Goal: Information Seeking & Learning: Learn about a topic

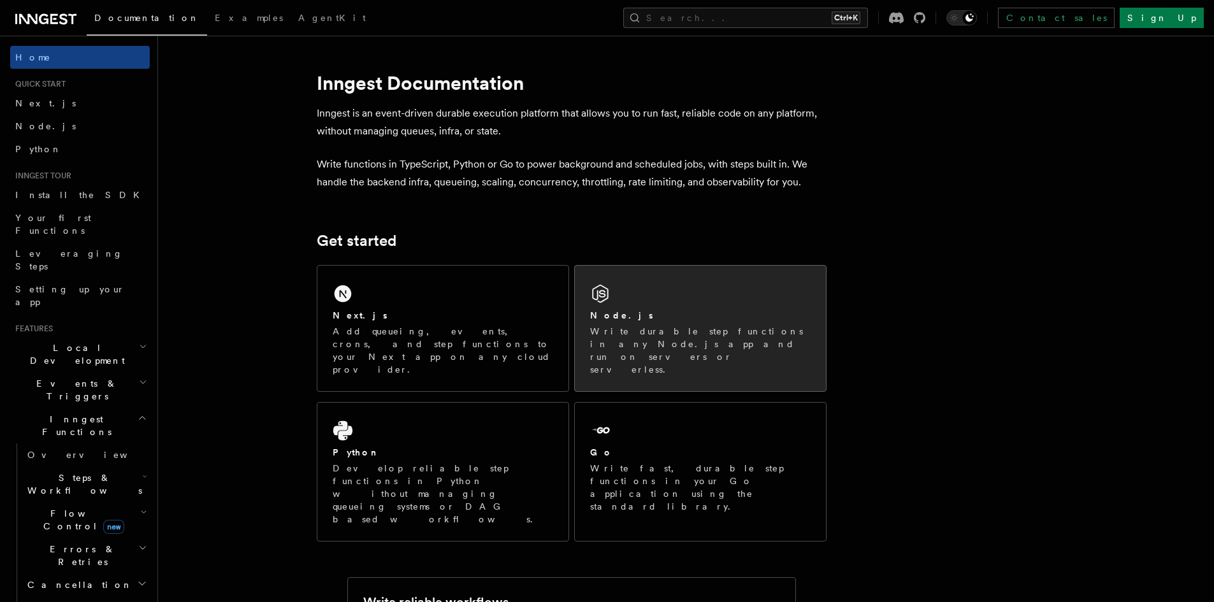
click at [682, 320] on div "Node.js" at bounding box center [700, 315] width 220 height 13
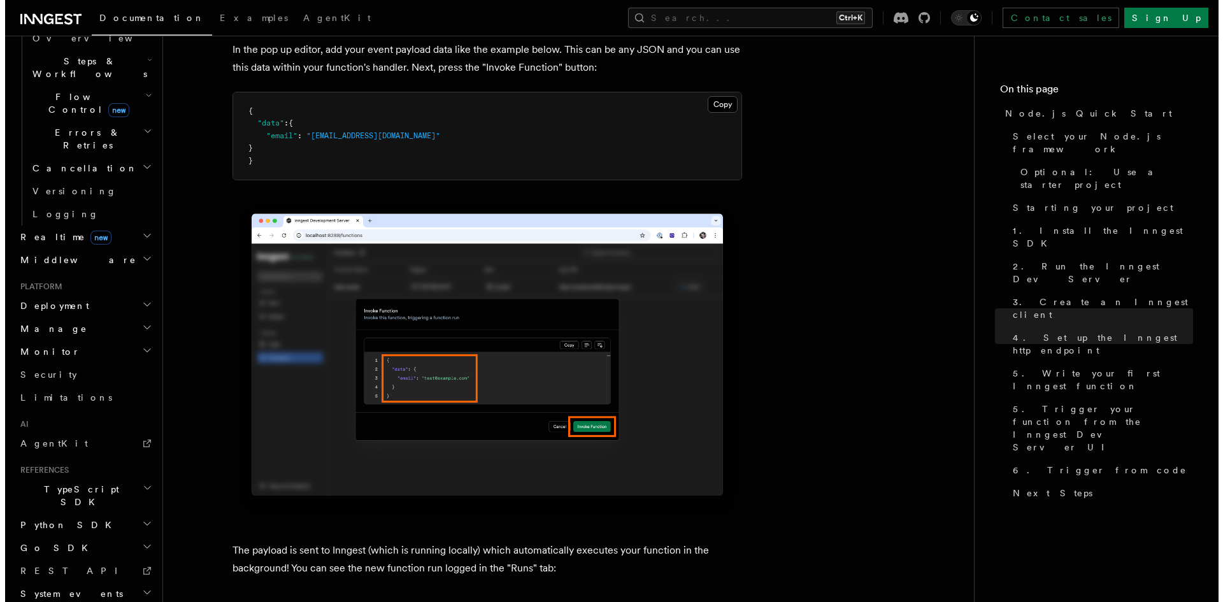
scroll to position [417, 0]
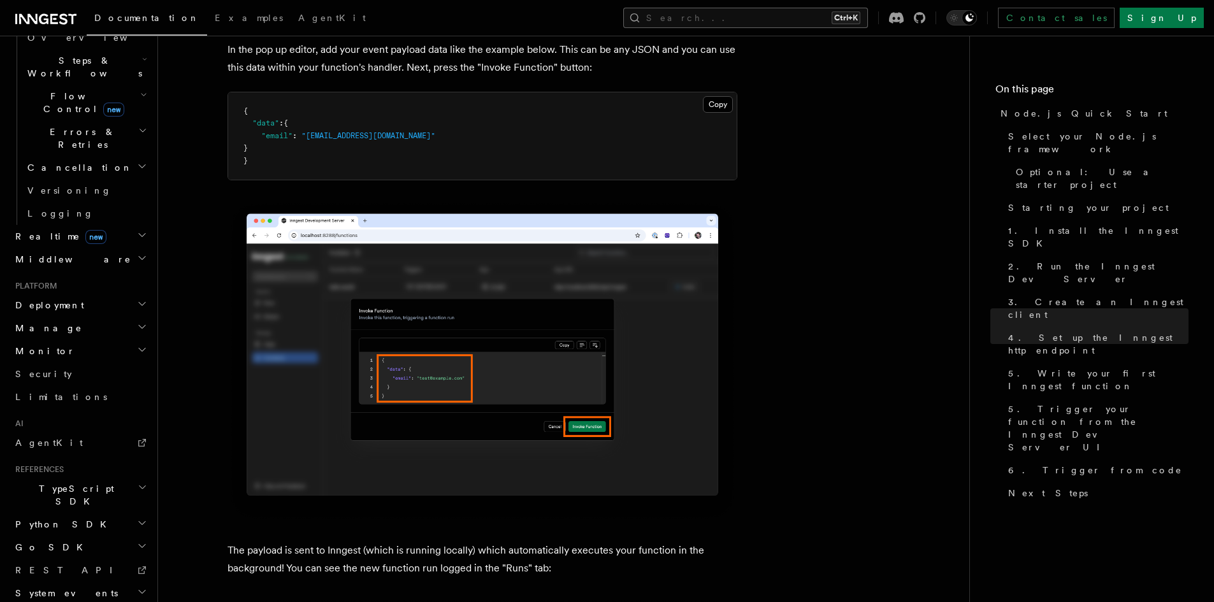
click at [764, 15] on button "Search... Ctrl+K" at bounding box center [745, 18] width 245 height 20
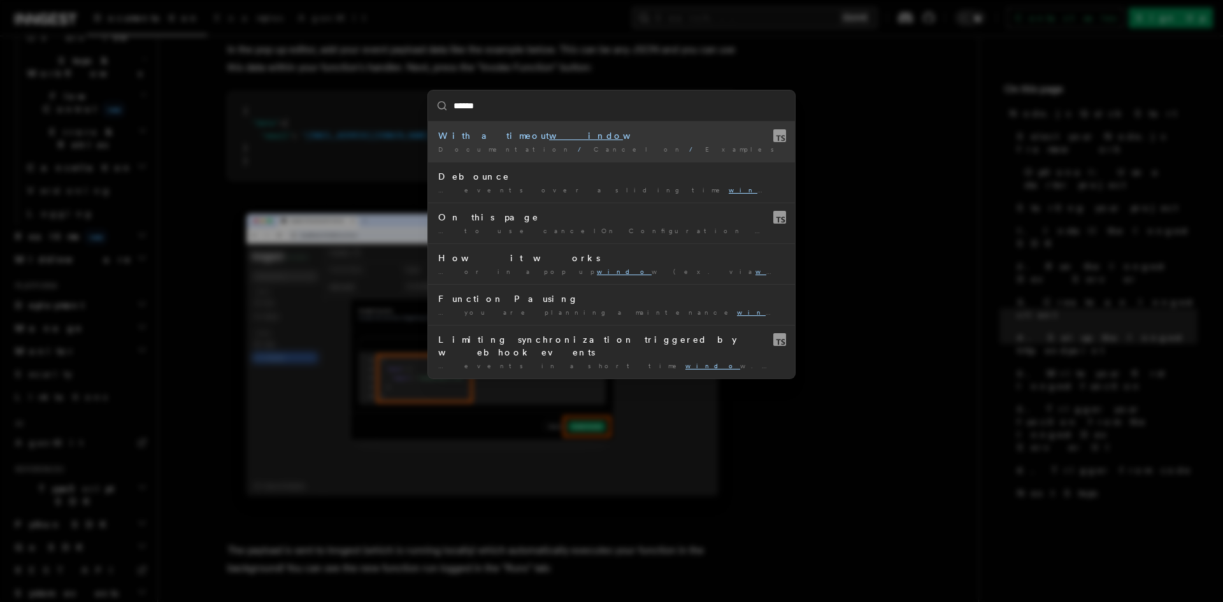
type input "*******"
